Goal: Use online tool/utility: Utilize a website feature to perform a specific function

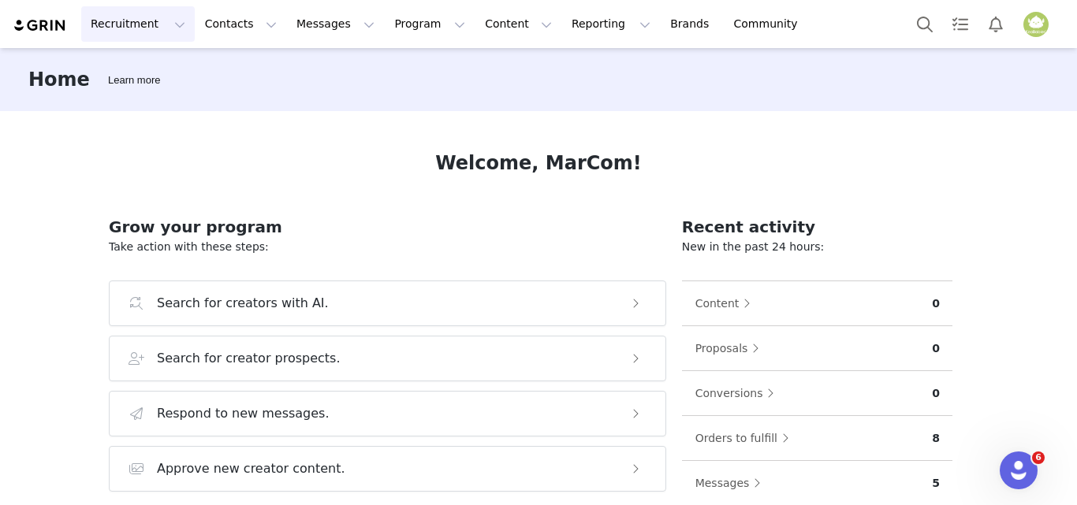
click at [119, 22] on button "Recruitment Recruitment" at bounding box center [138, 23] width 114 height 35
click at [120, 22] on button "Recruitment Recruitment" at bounding box center [138, 23] width 114 height 35
click at [145, 26] on button "Recruitment Recruitment" at bounding box center [138, 23] width 114 height 35
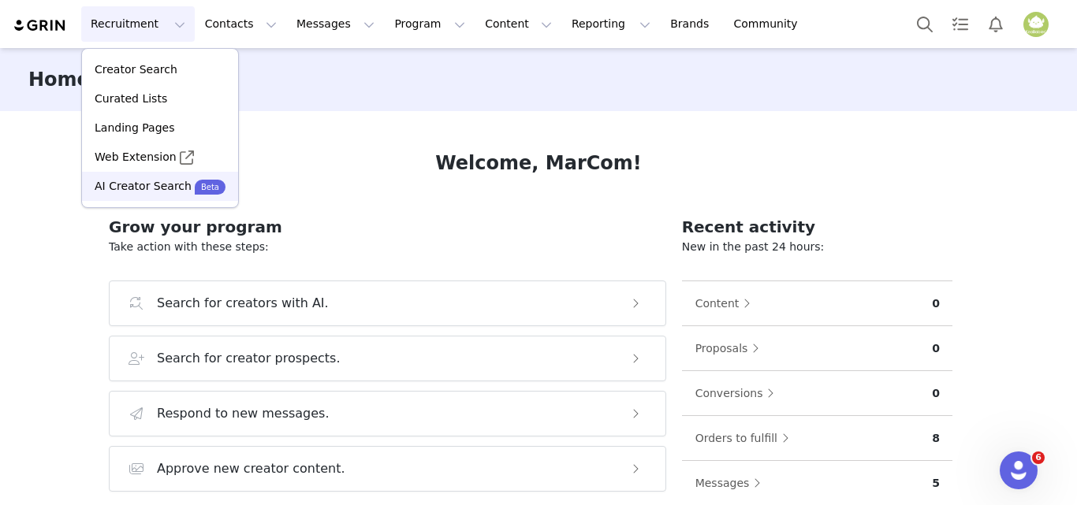
click at [161, 188] on p "AI Creator Search" at bounding box center [143, 186] width 97 height 17
